Goal: Check status: Check status

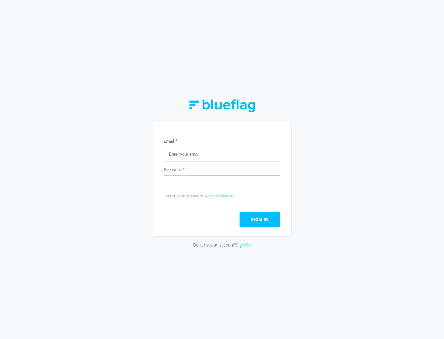
click at [187, 145] on div "Email *" at bounding box center [222, 142] width 116 height 10
click at [188, 150] on input "text" at bounding box center [222, 154] width 116 height 15
click at [256, 157] on input "text" at bounding box center [222, 154] width 116 height 15
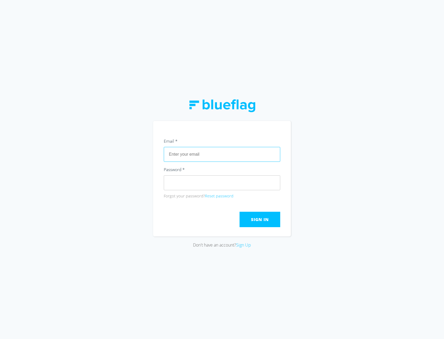
click at [256, 157] on input "text" at bounding box center [222, 154] width 116 height 15
click at [378, 150] on div "Don't have an account? Sign Up" at bounding box center [222, 169] width 444 height 339
click at [160, 97] on div "Don't have an account? Sign Up" at bounding box center [222, 169] width 138 height 157
drag, startPoint x: 218, startPoint y: 146, endPoint x: 221, endPoint y: 131, distance: 14.8
click at [218, 146] on div "Email *" at bounding box center [222, 142] width 116 height 10
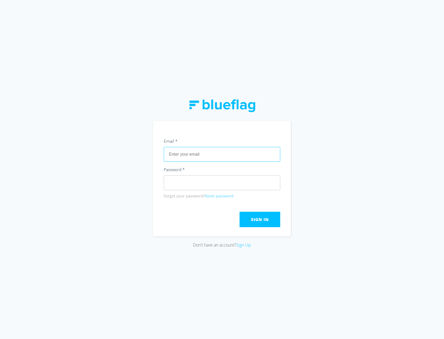
click at [207, 155] on input "text" at bounding box center [222, 154] width 116 height 15
click at [357, 137] on div "Don't have an account? Sign Up" at bounding box center [222, 169] width 444 height 339
type input "[PERSON_NAME][EMAIL_ADDRESS][PERSON_NAME][DOMAIN_NAME]"
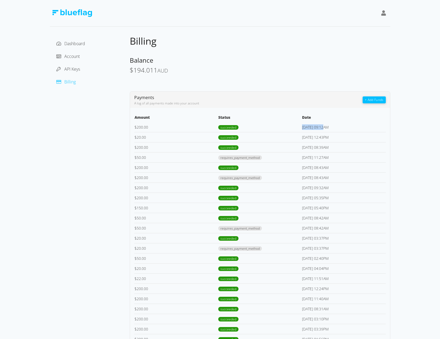
drag, startPoint x: 312, startPoint y: 127, endPoint x: 300, endPoint y: 127, distance: 12.0
click at [300, 127] on tr "$ 200.00 succeeded [DATE] 09:12AM" at bounding box center [259, 127] width 251 height 10
click at [301, 126] on td "succeeded" at bounding box center [260, 127] width 84 height 10
click at [311, 124] on td "[DATE] 09:12AM" at bounding box center [343, 127] width 84 height 10
click at [295, 120] on th "Status" at bounding box center [260, 118] width 84 height 8
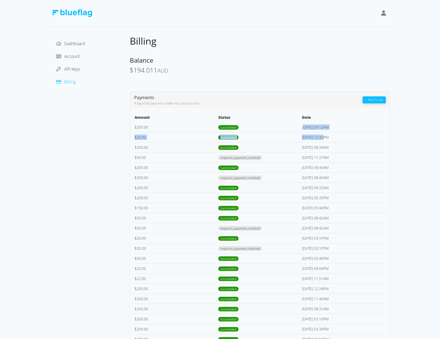
drag, startPoint x: 305, startPoint y: 126, endPoint x: 324, endPoint y: 132, distance: 20.1
click at [324, 132] on tbody "$ 200.00 succeeded [DATE] 09:12AM $ 20.00 succeeded [DATE] 12:43PM $ 200.00 suc…" at bounding box center [259, 288] width 251 height 333
click at [324, 132] on td "[DATE] 12:43PM" at bounding box center [343, 137] width 84 height 10
click at [312, 135] on td "[DATE] 12:43PM" at bounding box center [343, 137] width 84 height 10
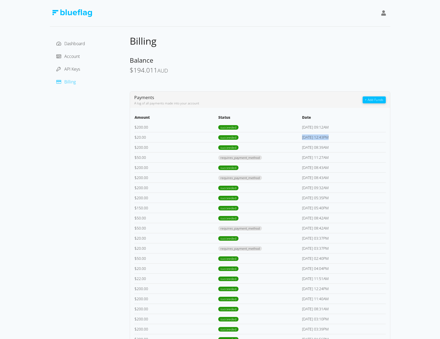
click at [312, 135] on td "[DATE] 12:43PM" at bounding box center [343, 137] width 84 height 10
drag, startPoint x: 312, startPoint y: 135, endPoint x: 312, endPoint y: 152, distance: 17.0
click at [312, 152] on td "[DATE] 08:39AM" at bounding box center [343, 147] width 84 height 10
drag, startPoint x: 312, startPoint y: 152, endPoint x: 308, endPoint y: 123, distance: 29.0
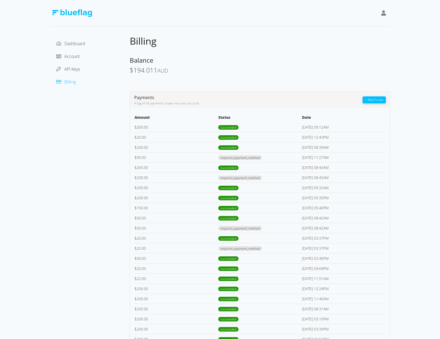
click at [308, 123] on td "[DATE] 09:12AM" at bounding box center [343, 127] width 84 height 10
drag, startPoint x: 308, startPoint y: 123, endPoint x: 307, endPoint y: 167, distance: 44.1
click at [307, 167] on td "[DATE] 08:43AM" at bounding box center [343, 167] width 84 height 10
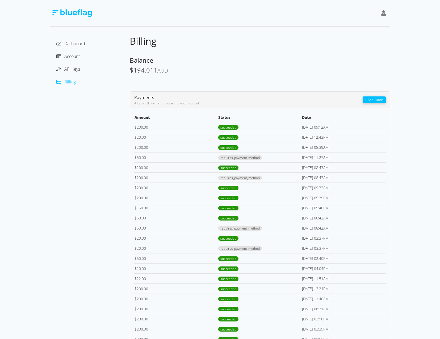
drag, startPoint x: 307, startPoint y: 167, endPoint x: 307, endPoint y: 156, distance: 11.2
click at [307, 156] on td "[DATE] 11:27AM" at bounding box center [343, 157] width 84 height 10
drag, startPoint x: 307, startPoint y: 156, endPoint x: 308, endPoint y: 145, distance: 11.2
click at [308, 145] on td "[DATE] 08:39AM" at bounding box center [343, 147] width 84 height 10
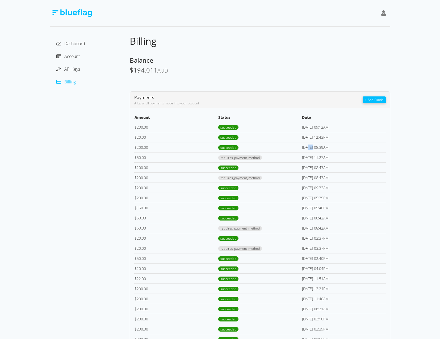
click at [308, 145] on td "[DATE] 08:39AM" at bounding box center [343, 147] width 84 height 10
